Goal: Transaction & Acquisition: Subscribe to service/newsletter

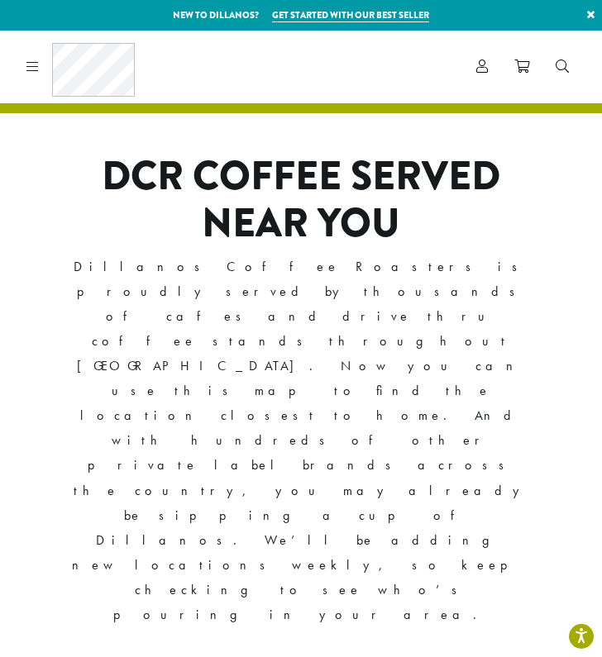
click at [18, 69] on div "Coffee All Coffees Best Sellers Blends Single Origins Dillanos Limited Organic …" at bounding box center [301, 67] width 602 height 73
click at [36, 69] on icon at bounding box center [32, 66] width 12 height 13
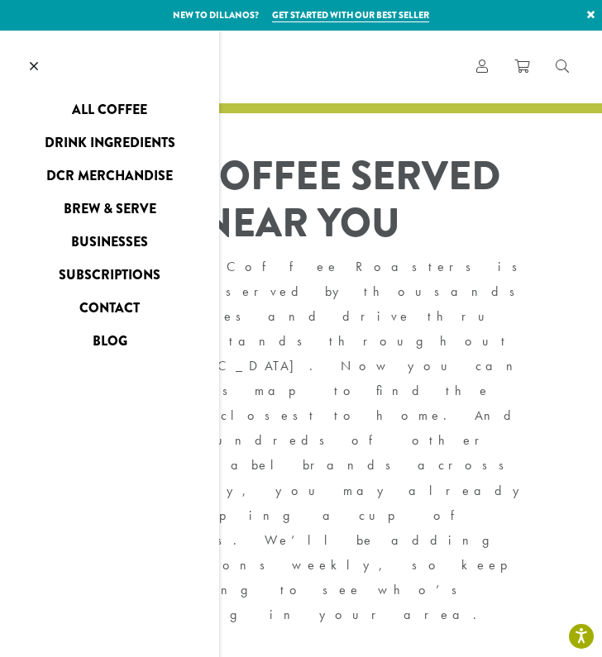
click at [133, 274] on link "Subscriptions" at bounding box center [109, 275] width 219 height 26
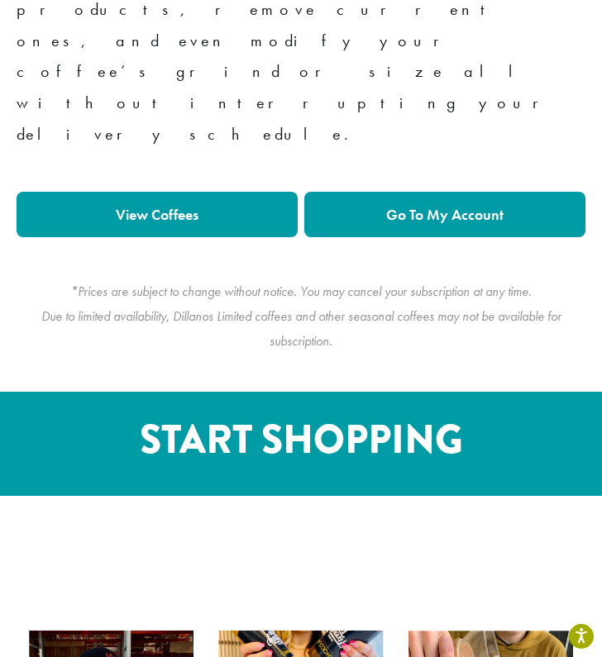
scroll to position [1759, 0]
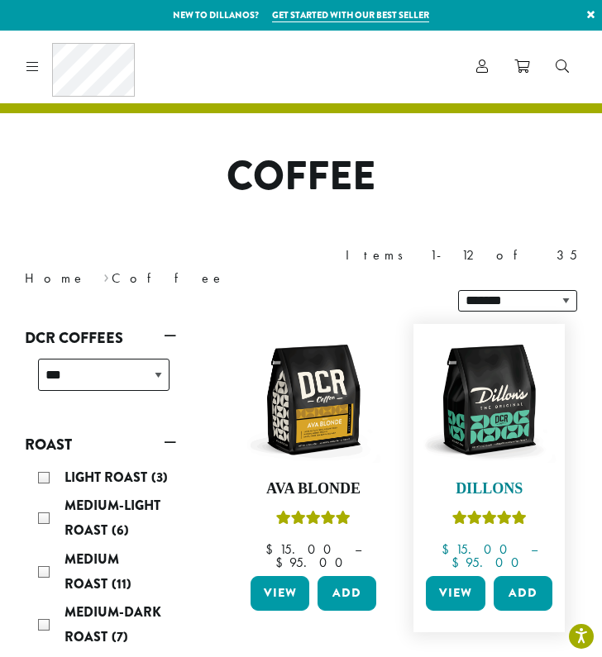
click at [479, 380] on img at bounding box center [489, 399] width 135 height 135
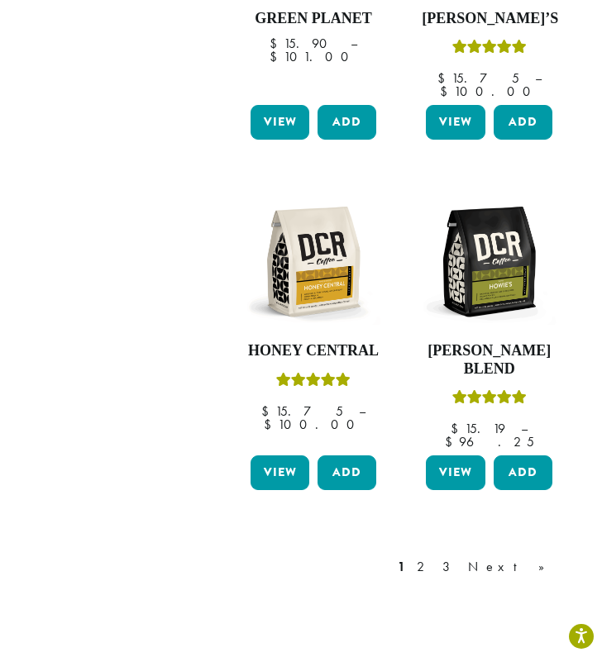
scroll to position [2152, 0]
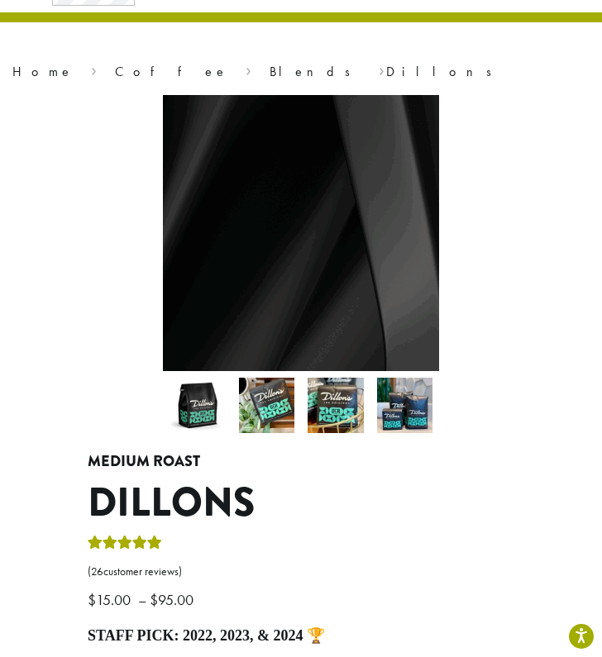
scroll to position [198, 0]
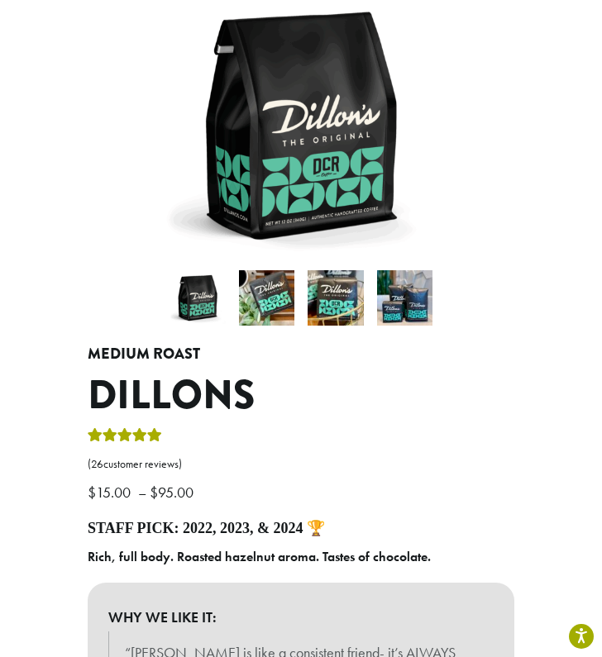
click at [288, 298] on img at bounding box center [267, 298] width 56 height 56
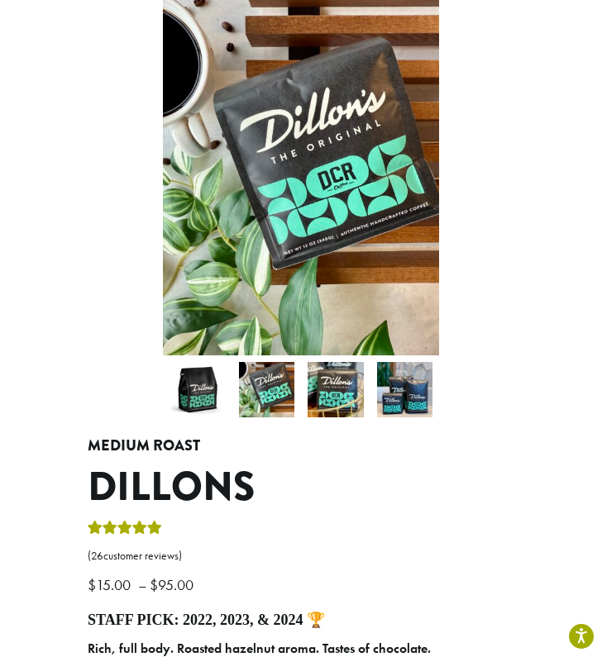
click at [326, 389] on img at bounding box center [336, 390] width 56 height 56
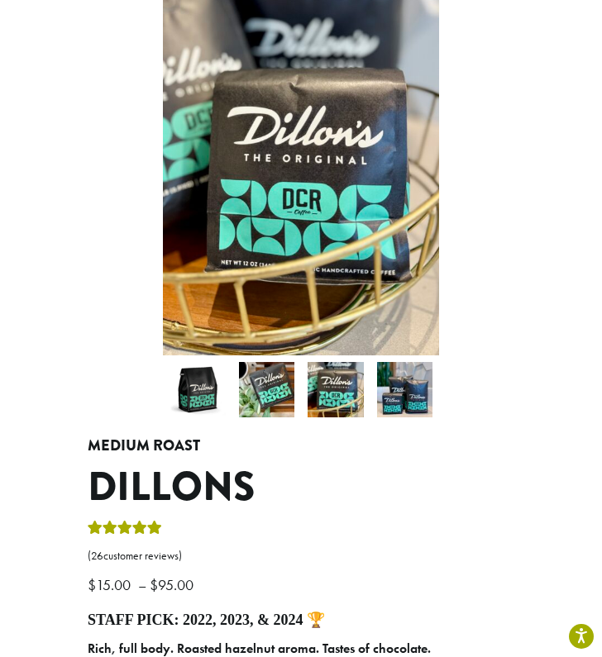
click at [389, 381] on img at bounding box center [405, 390] width 56 height 56
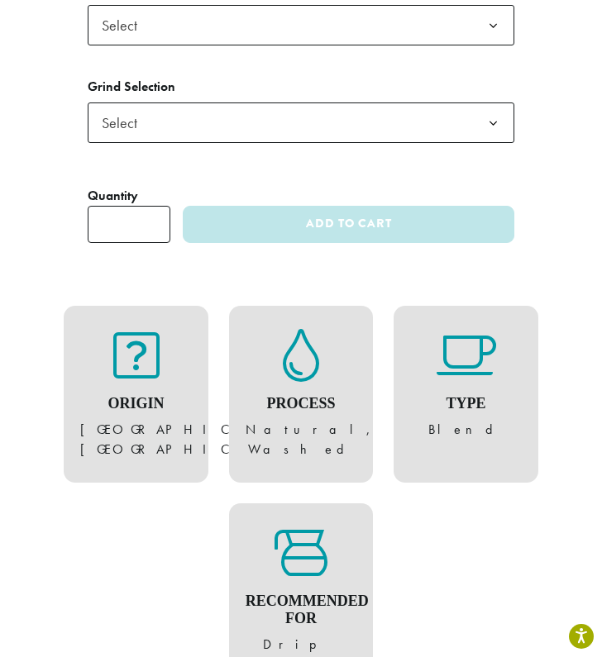
scroll to position [1610, 0]
